Goal: Navigation & Orientation: Find specific page/section

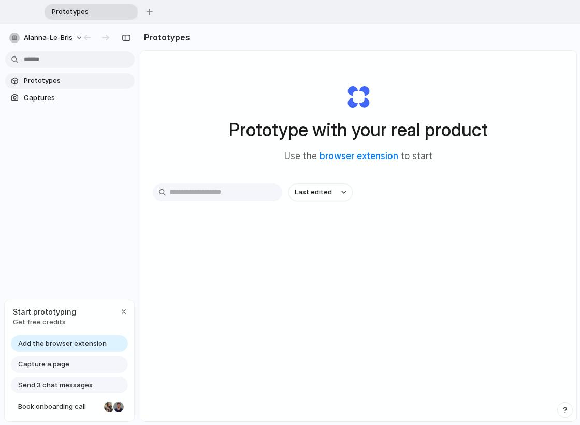
click at [255, 269] on div "Last edited" at bounding box center [358, 228] width 411 height 91
click at [68, 368] on div "Capture a page" at bounding box center [69, 364] width 117 height 17
click at [62, 362] on span "Capture a page" at bounding box center [43, 364] width 51 height 10
click at [122, 309] on div "button" at bounding box center [124, 311] width 8 height 8
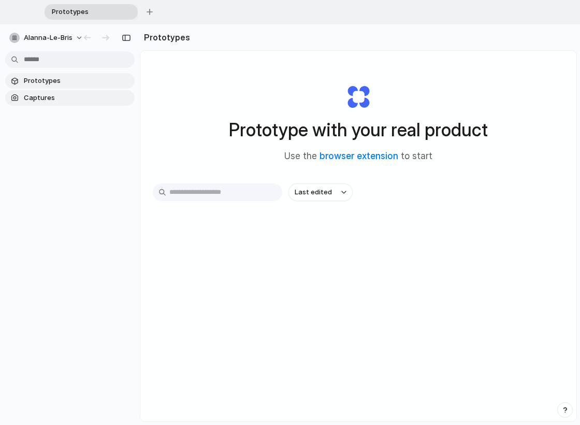
click at [42, 104] on link "Captures" at bounding box center [70, 98] width 130 height 16
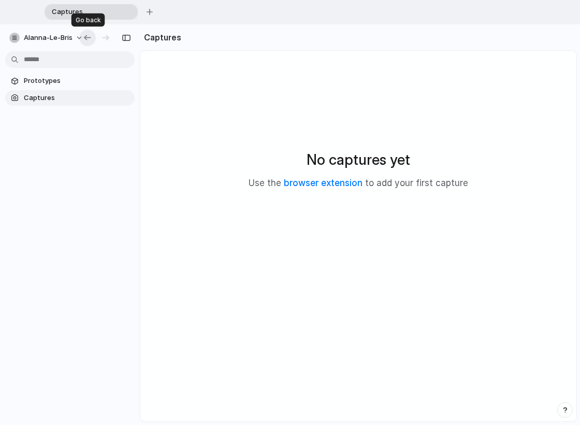
click at [89, 37] on div "button" at bounding box center [87, 37] width 10 height 9
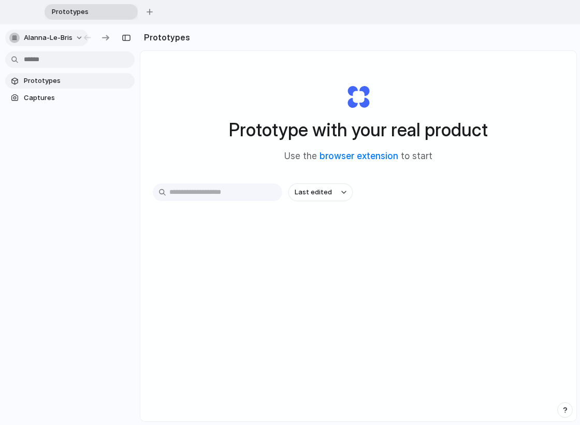
click at [81, 41] on button "alanna-le-bris" at bounding box center [46, 38] width 83 height 17
click at [347, 153] on div "Settings Invite members Change theme Sign out" at bounding box center [290, 212] width 580 height 425
click at [348, 157] on link "browser extension" at bounding box center [359, 156] width 79 height 10
click at [89, 95] on span "Captures" at bounding box center [77, 98] width 107 height 10
